Goal: Navigation & Orientation: Understand site structure

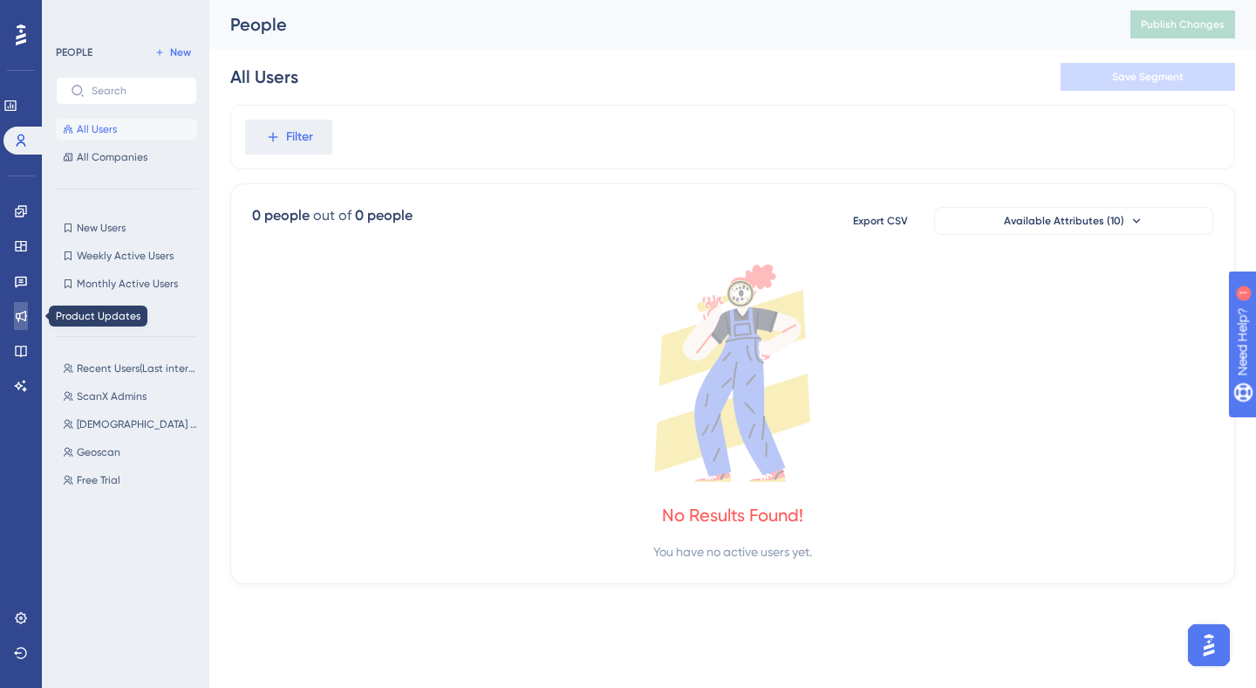
click at [19, 307] on link at bounding box center [21, 316] width 14 height 28
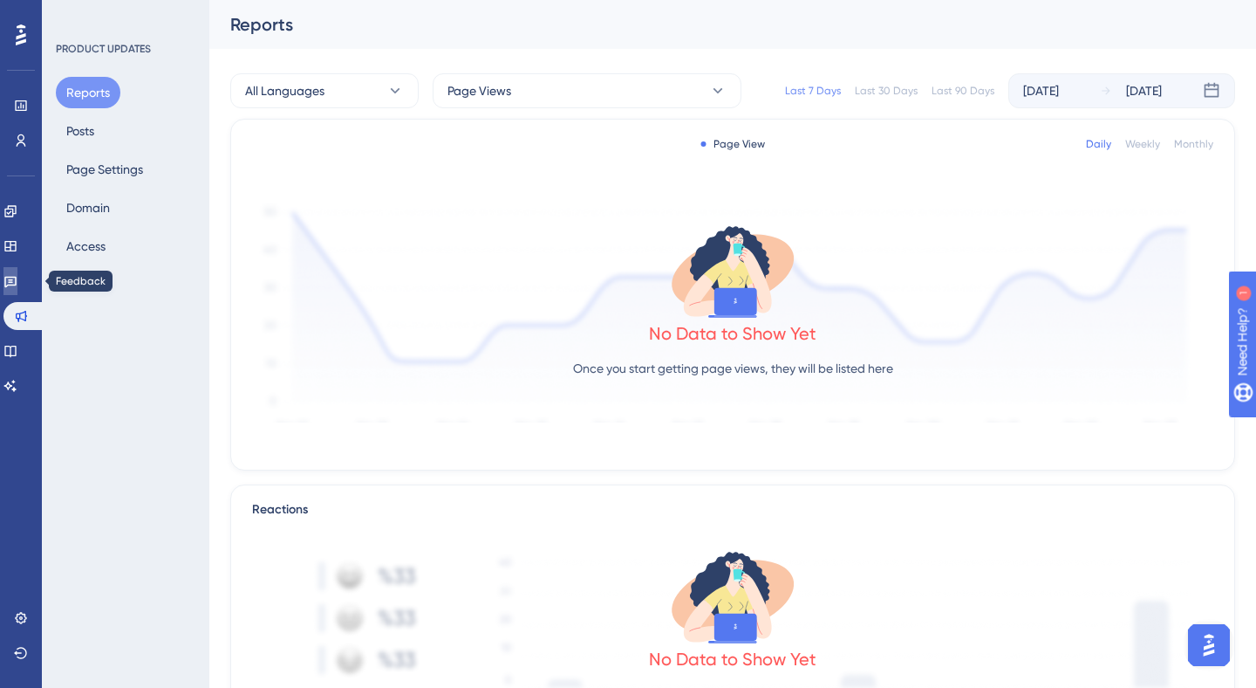
click at [17, 282] on icon at bounding box center [10, 282] width 12 height 11
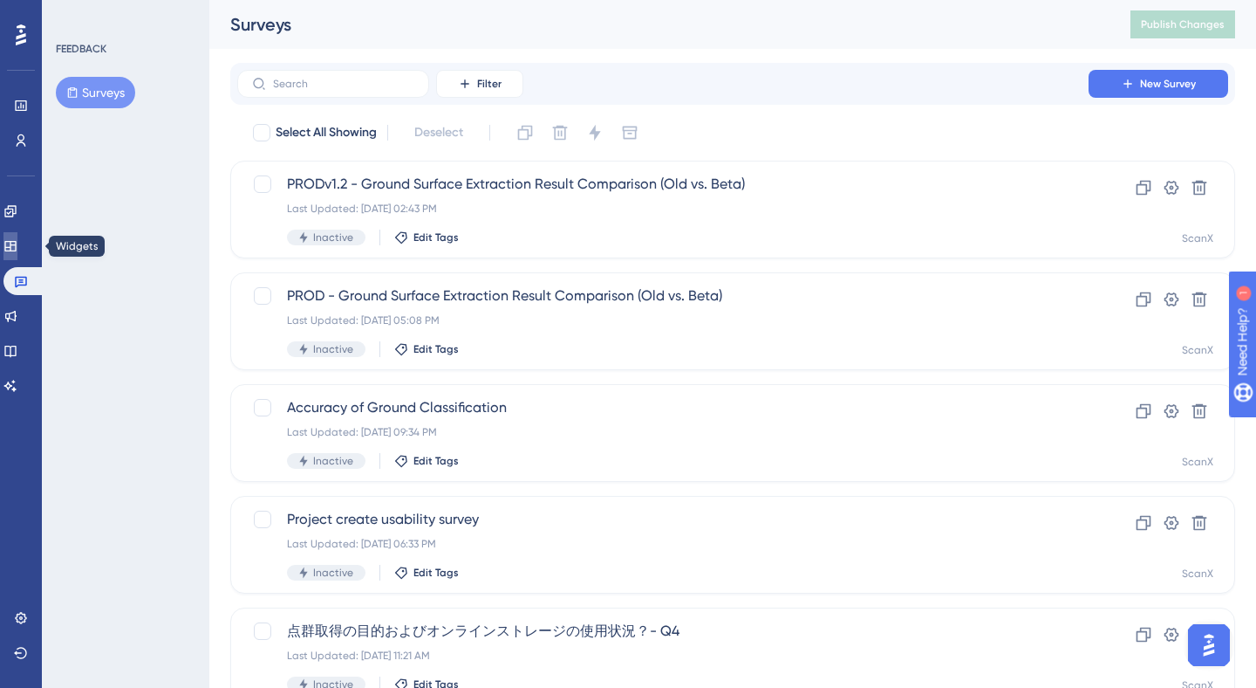
click at [17, 236] on link at bounding box center [10, 246] width 14 height 28
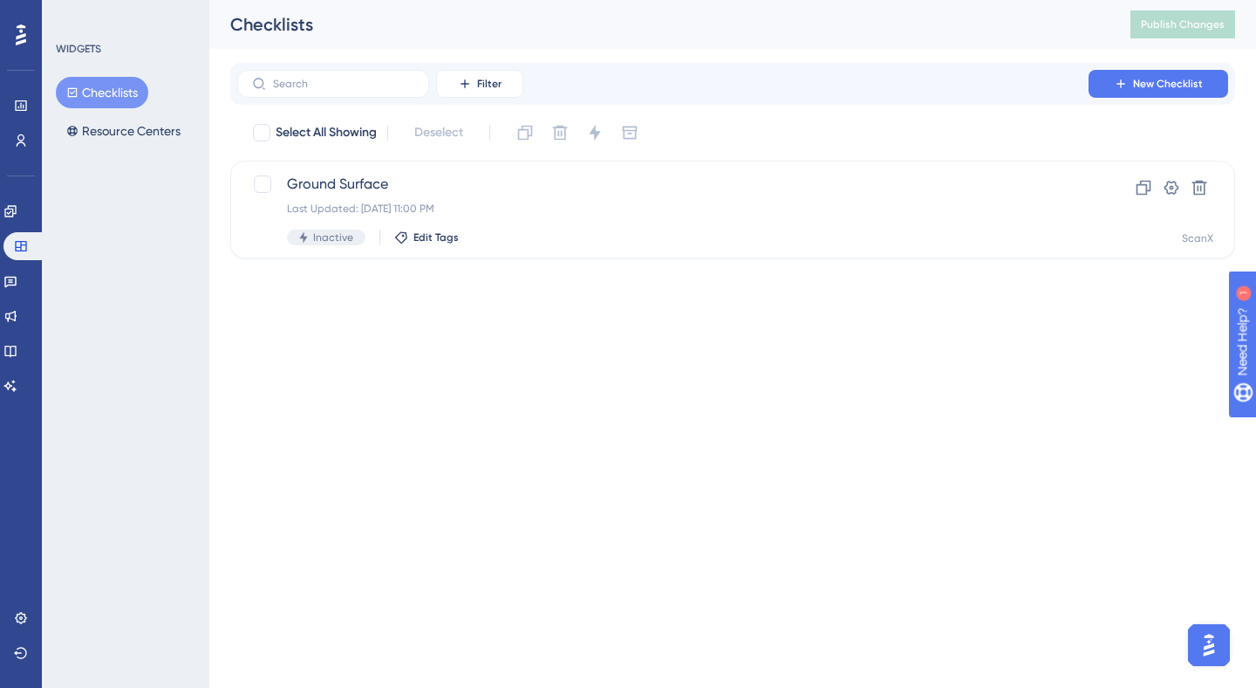
click at [24, 195] on div "Engagement Widgets Feedback Product Updates Knowledge Base AI Assistant" at bounding box center [20, 276] width 35 height 245
click at [16, 211] on icon at bounding box center [9, 210] width 11 height 11
